Goal: Information Seeking & Learning: Learn about a topic

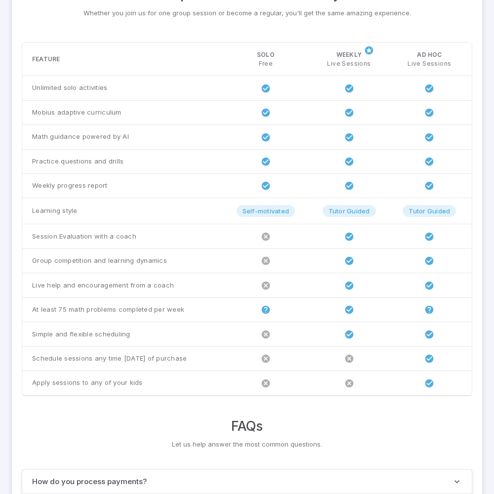
scroll to position [758, 0]
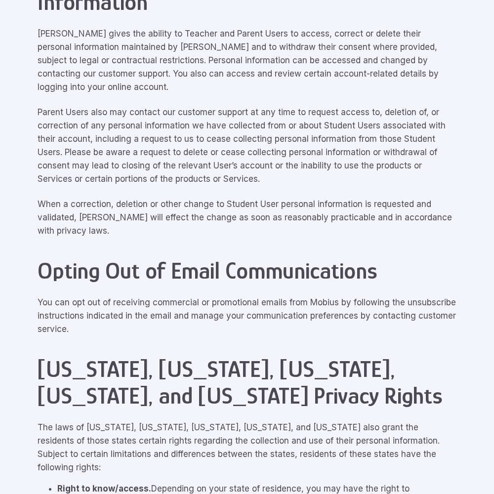
scroll to position [4447, 0]
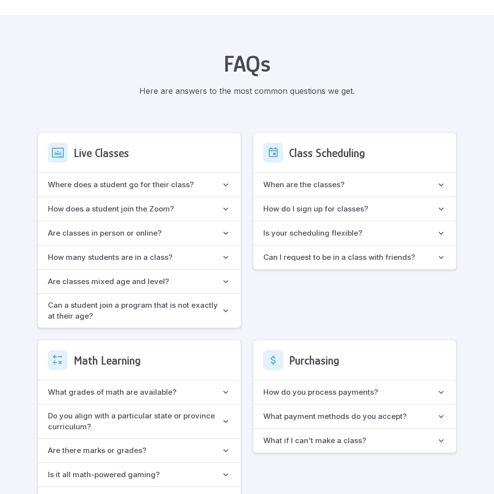
scroll to position [877, 0]
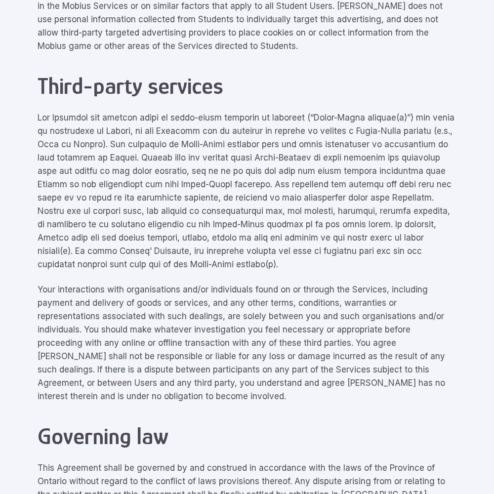
scroll to position [4447, 0]
